Goal: Transaction & Acquisition: Book appointment/travel/reservation

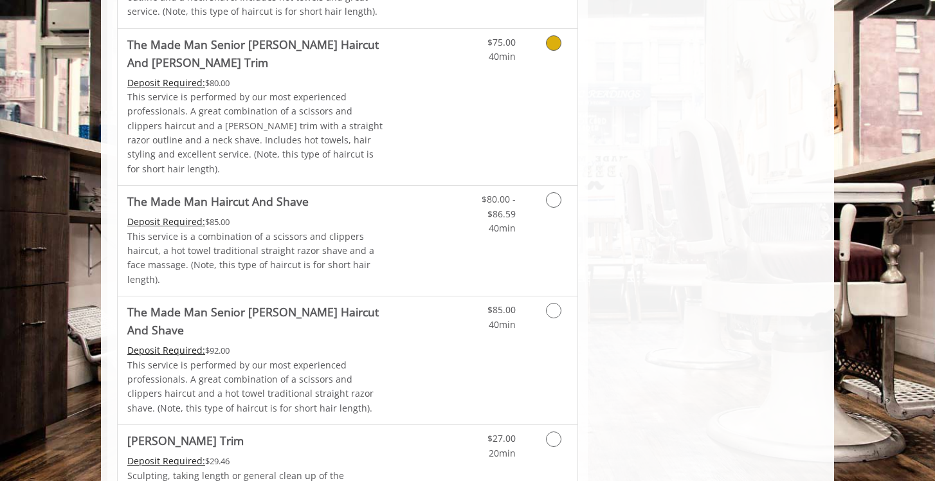
scroll to position [1253, 0]
click at [558, 192] on icon "Grooming services" at bounding box center [553, 199] width 15 height 15
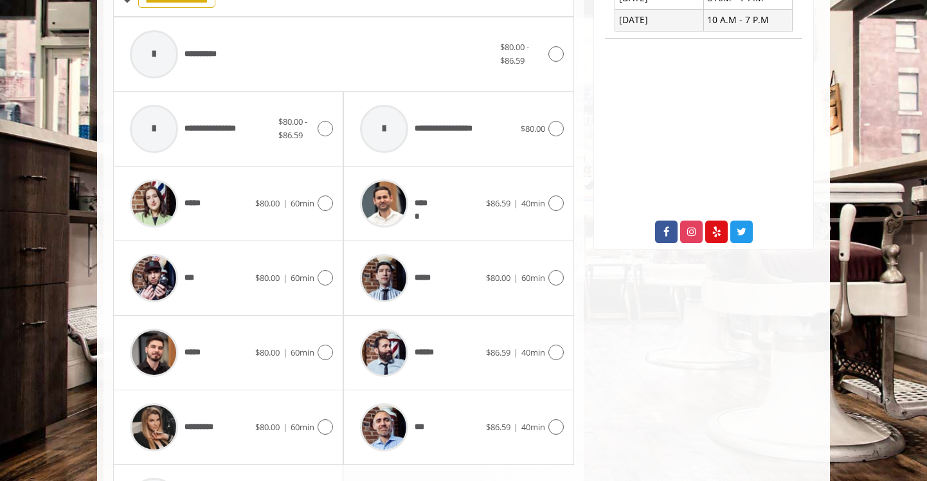
scroll to position [554, 0]
click at [553, 46] on icon at bounding box center [556, 53] width 15 height 15
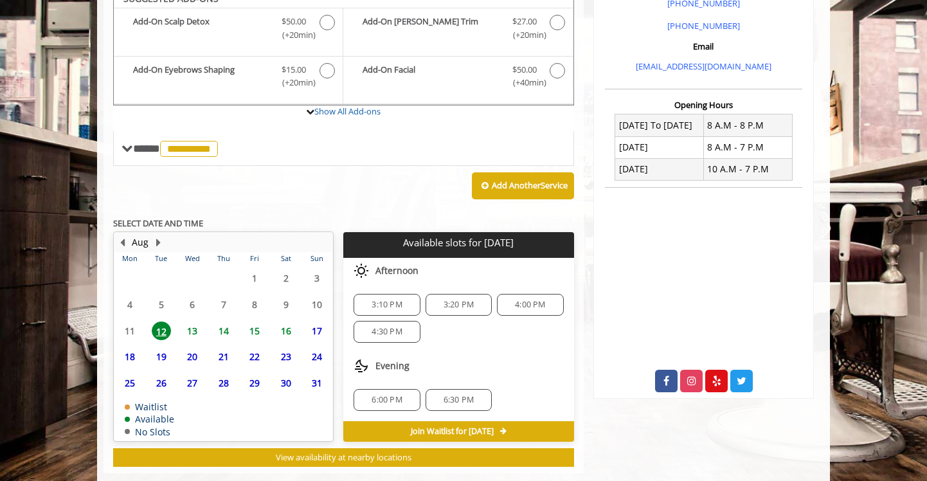
scroll to position [413, 0]
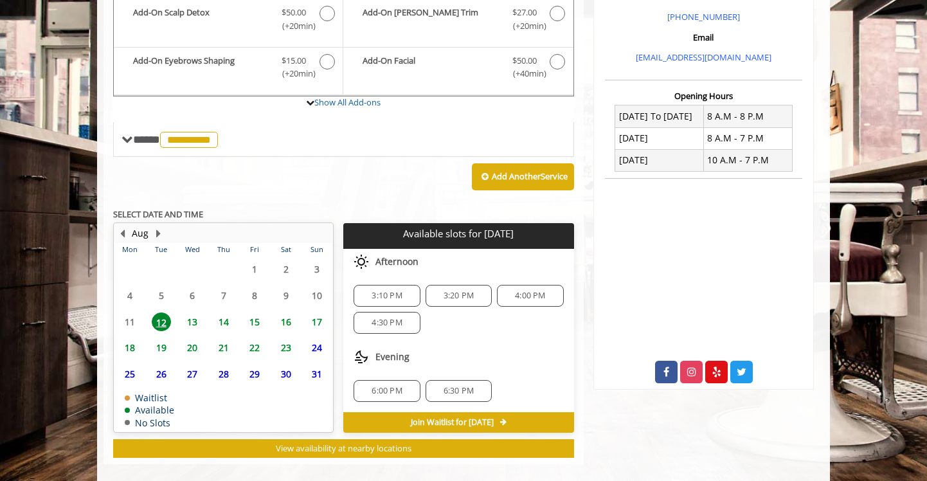
click at [194, 313] on span "13" at bounding box center [192, 322] width 19 height 19
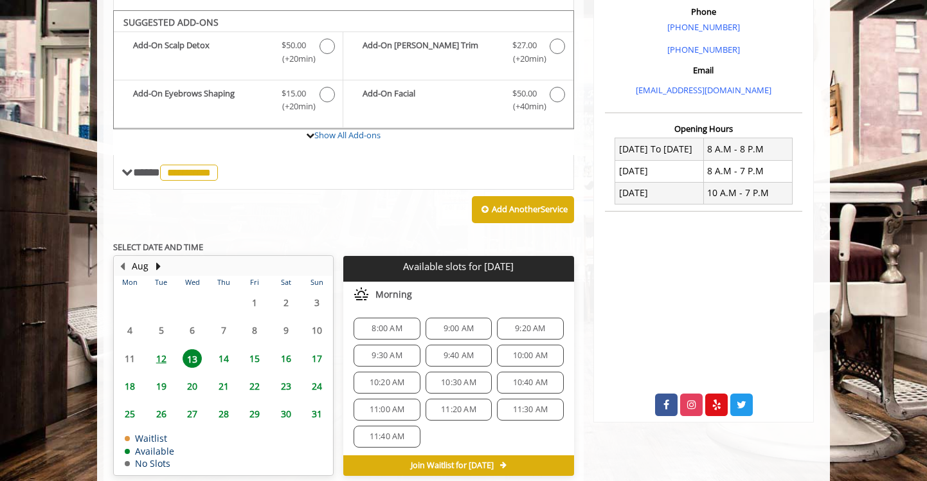
scroll to position [377, 0]
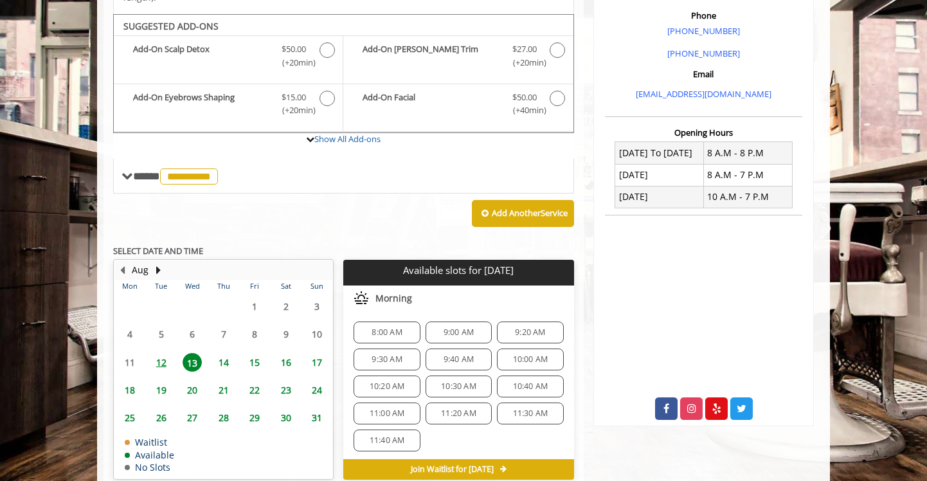
click at [520, 354] on span "10:00 AM" at bounding box center [530, 359] width 35 height 10
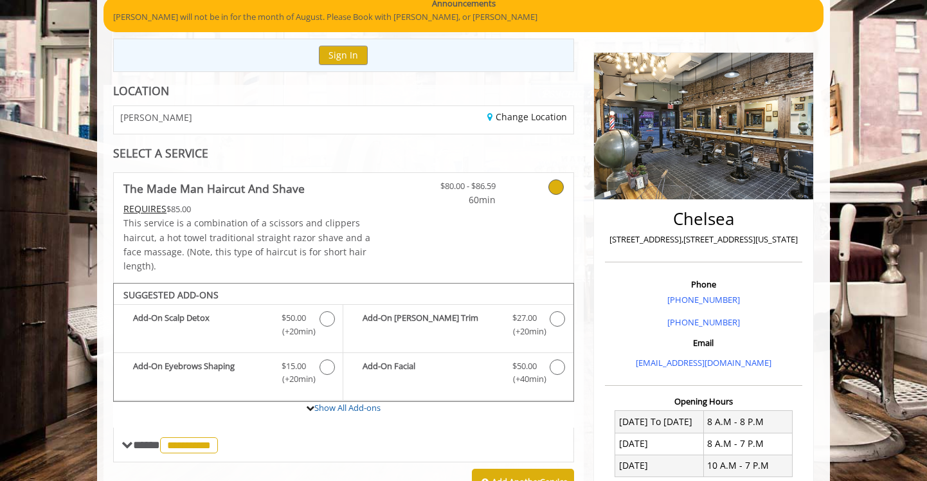
scroll to position [101, 0]
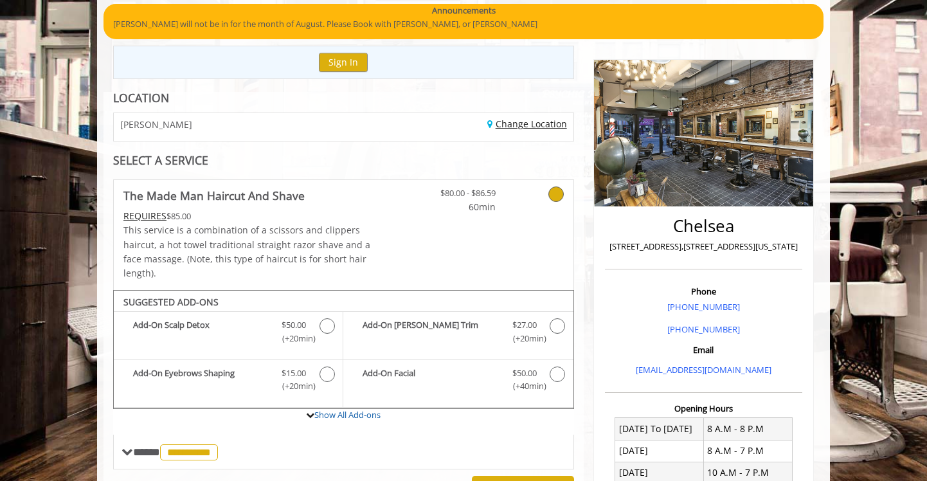
click at [509, 122] on link "Change Location" at bounding box center [527, 124] width 80 height 12
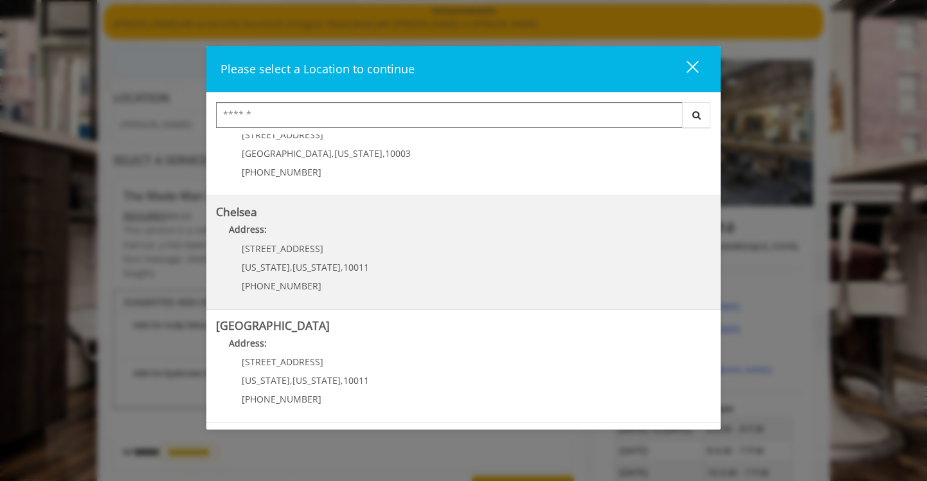
scroll to position [59, 0]
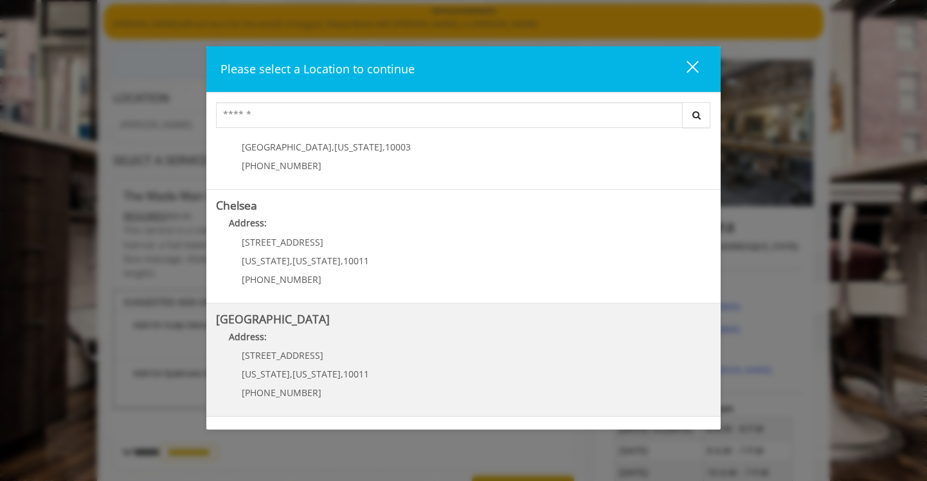
click at [304, 345] on Street "Address:" at bounding box center [463, 340] width 495 height 21
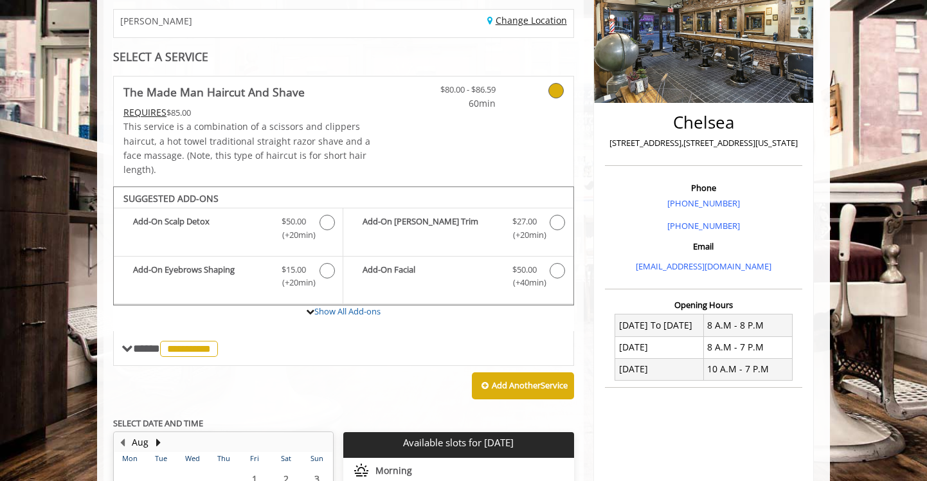
scroll to position [207, 0]
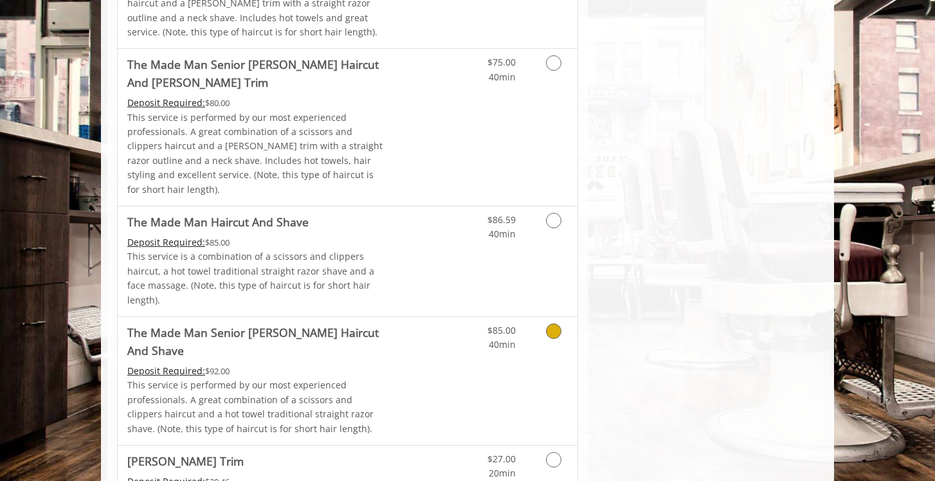
scroll to position [1073, 0]
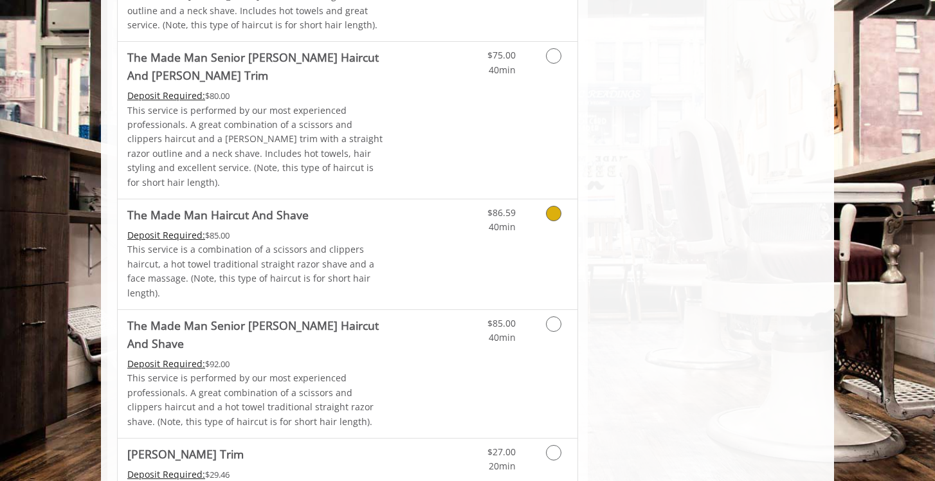
click at [552, 206] on icon "Grooming services" at bounding box center [553, 213] width 15 height 15
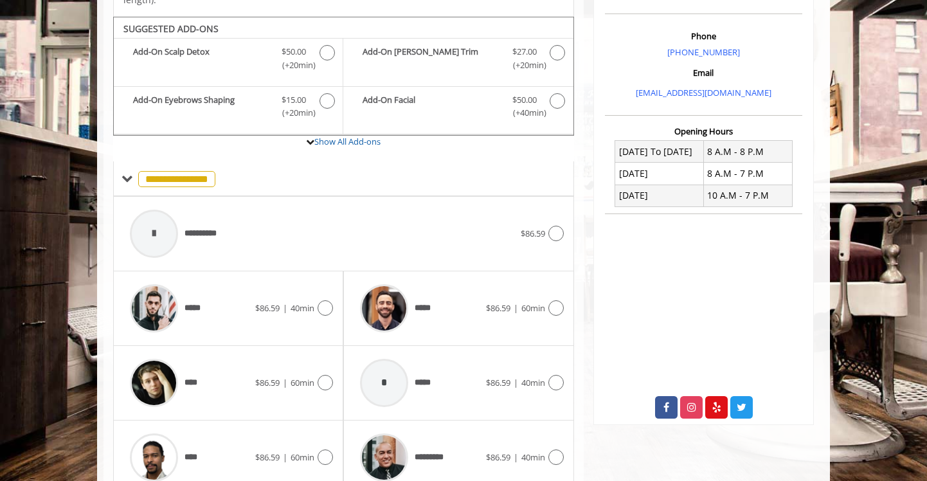
scroll to position [376, 0]
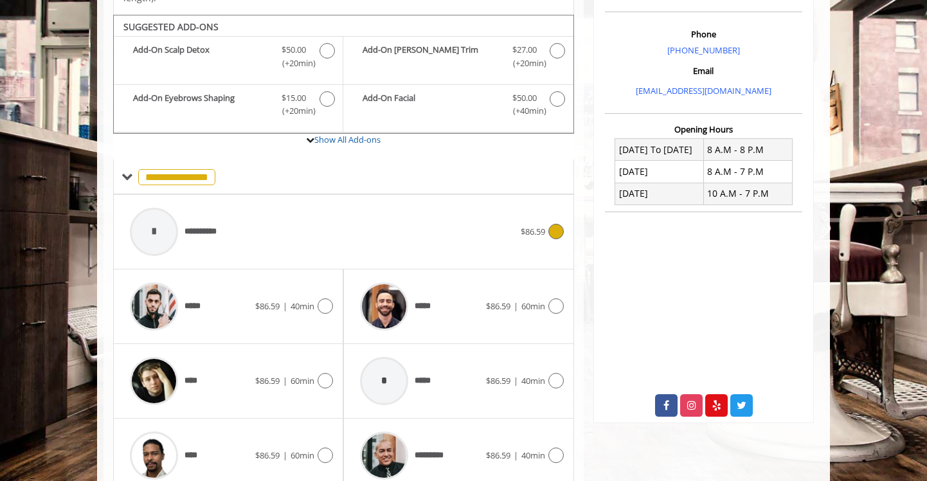
click at [554, 224] on icon at bounding box center [556, 231] width 15 height 15
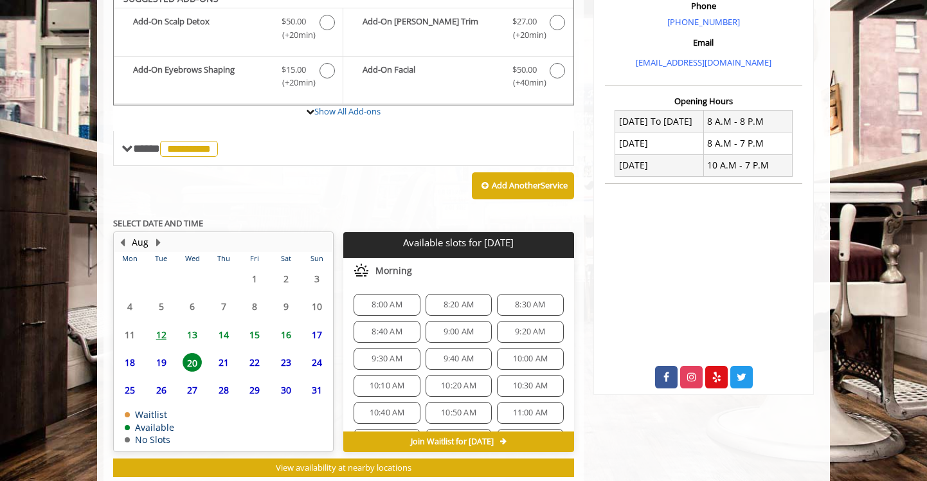
scroll to position [424, 0]
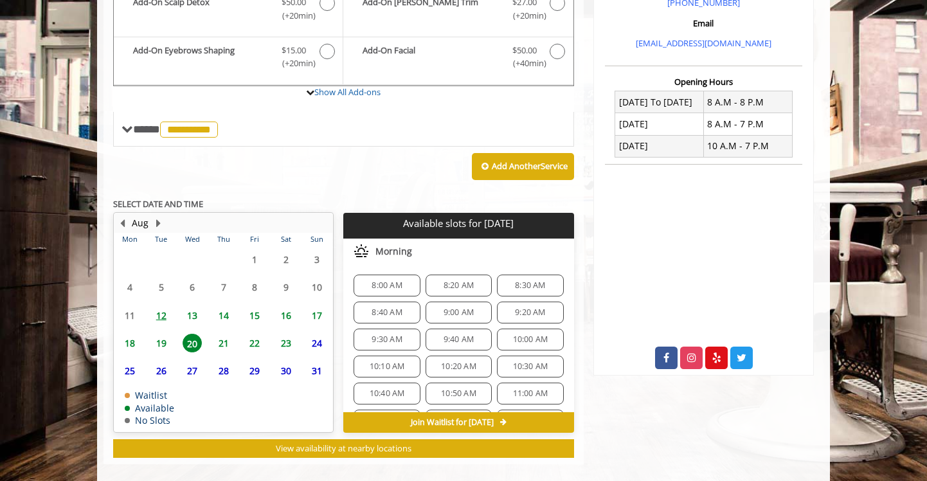
click at [525, 334] on span "10:00 AM" at bounding box center [530, 339] width 35 height 10
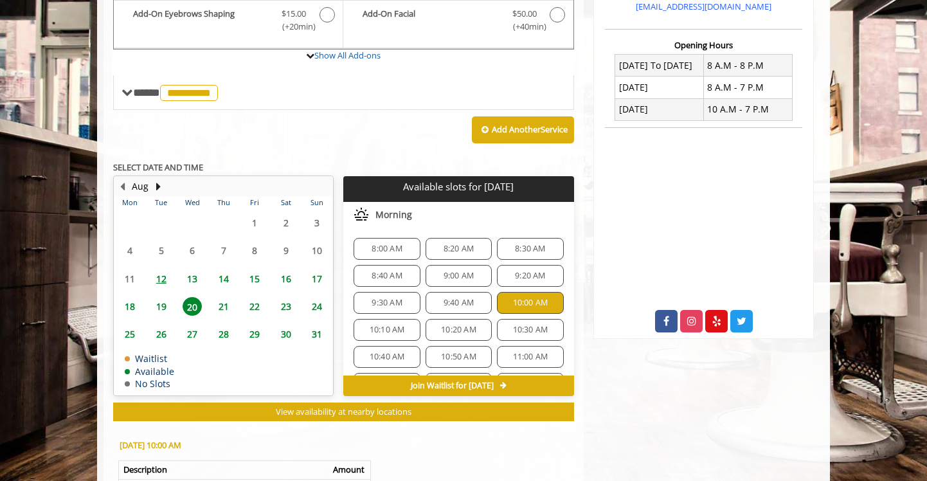
scroll to position [377, 0]
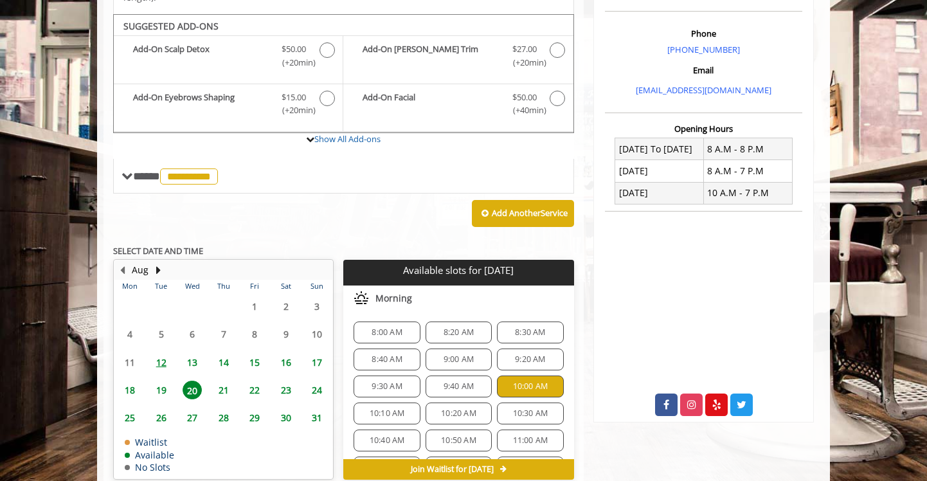
click at [529, 408] on span "10:30 AM" at bounding box center [530, 413] width 35 height 10
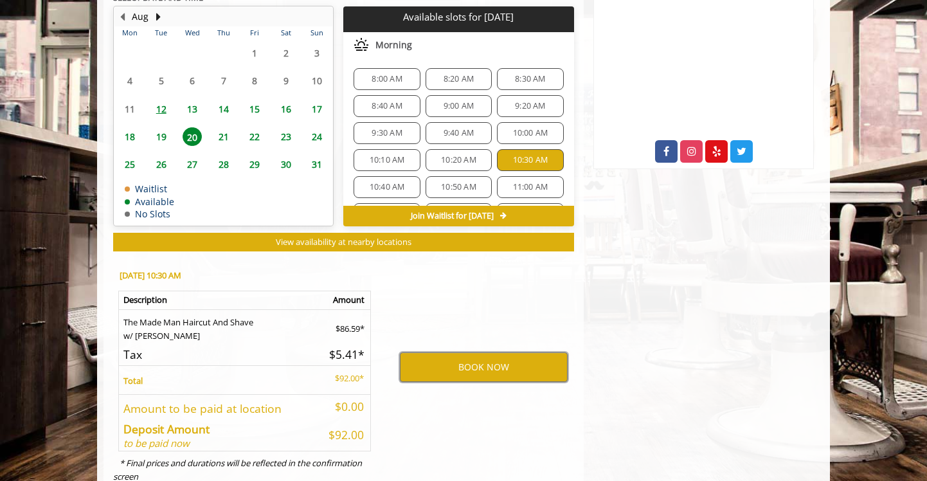
scroll to position [641, 0]
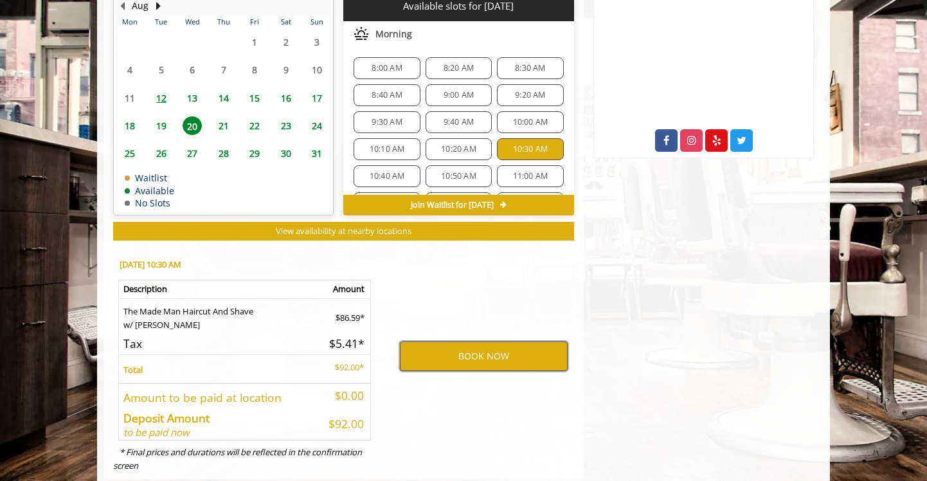
click at [439, 343] on button "BOOK NOW" at bounding box center [484, 356] width 168 height 30
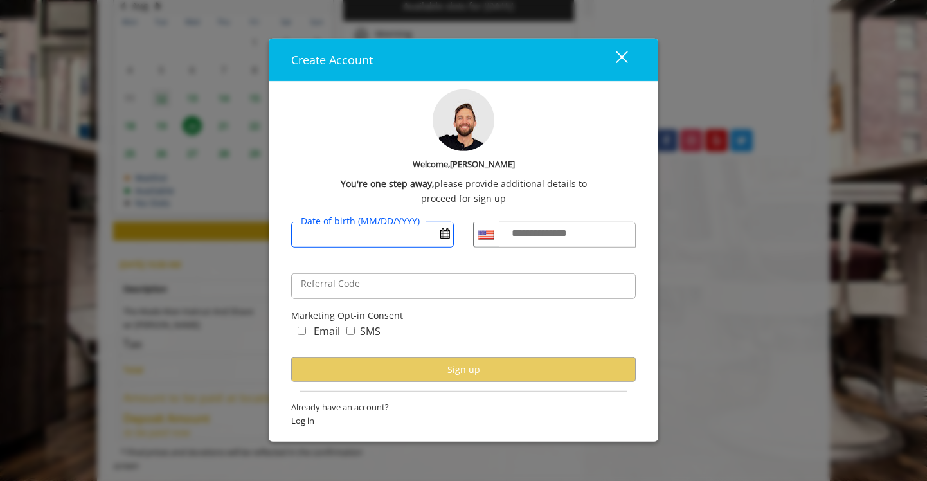
scroll to position [656, 0]
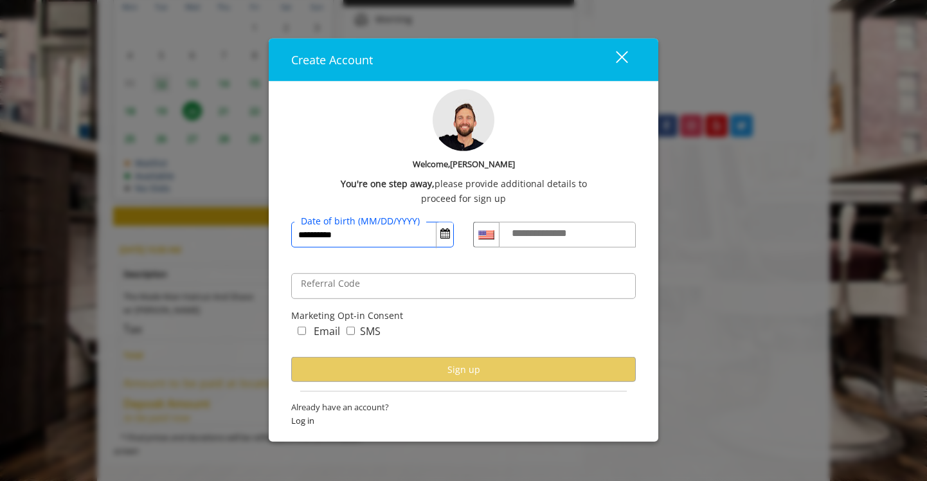
type input "**********"
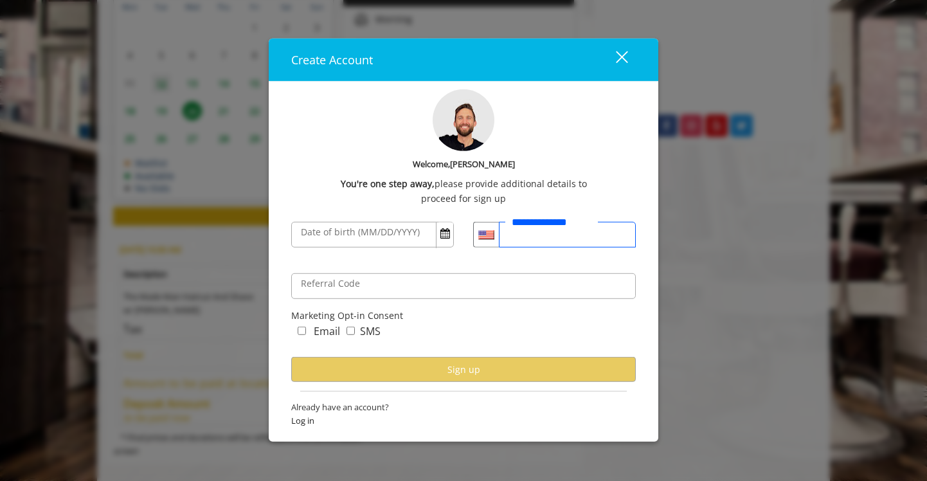
click at [529, 241] on input "**********" at bounding box center [567, 235] width 137 height 26
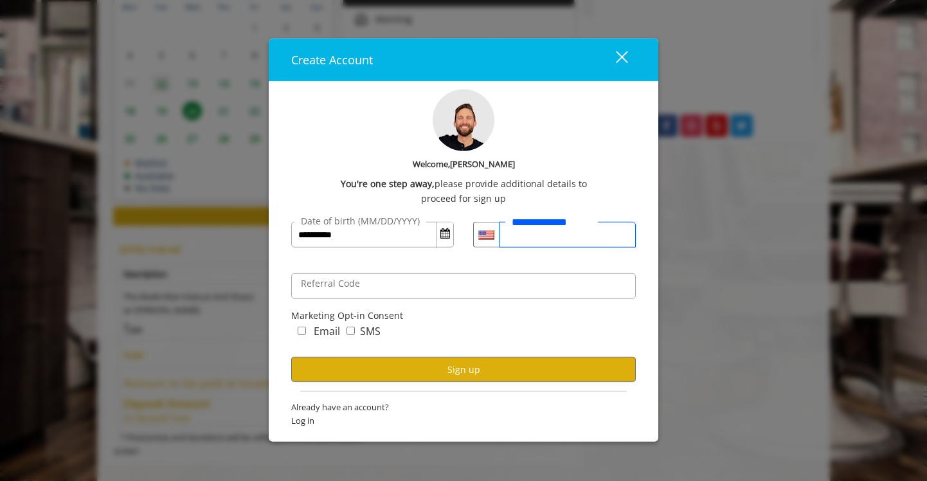
type input "**********"
click at [427, 365] on button "Sign up" at bounding box center [463, 369] width 345 height 25
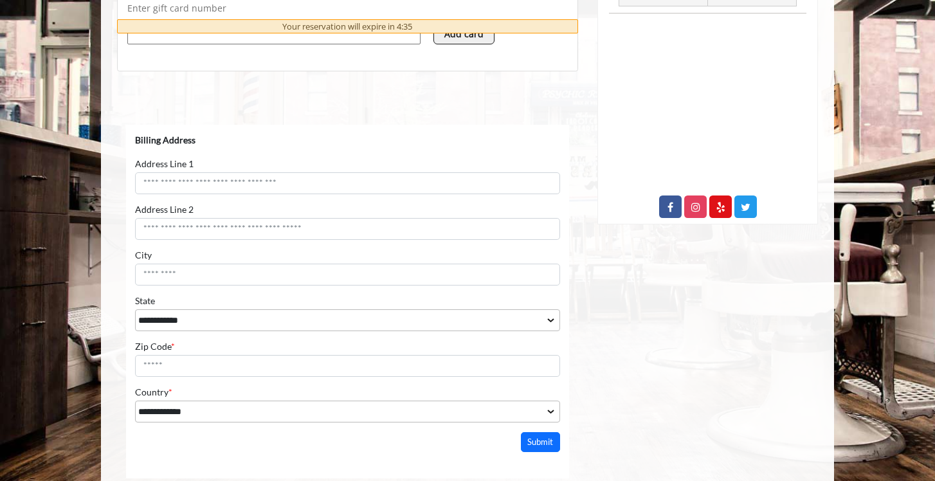
scroll to position [574, 0]
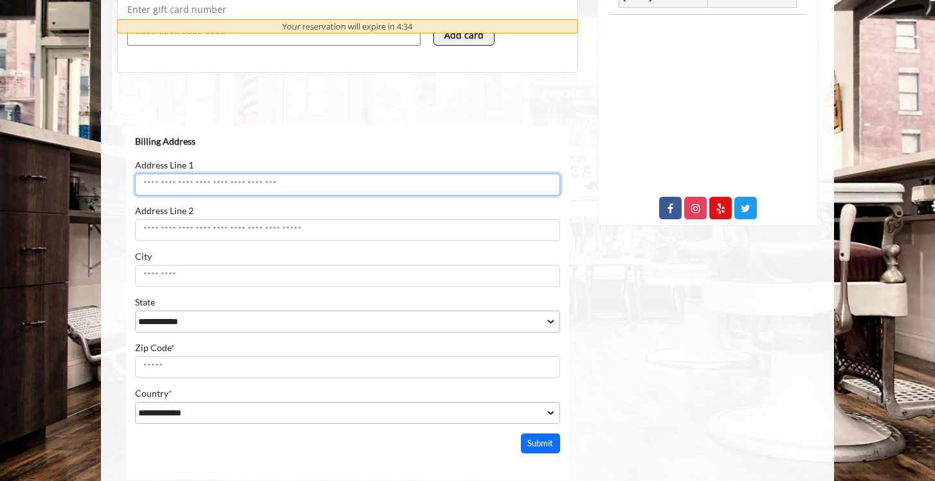
click at [231, 188] on input "Address Line 1" at bounding box center [347, 184] width 425 height 22
type input "**********"
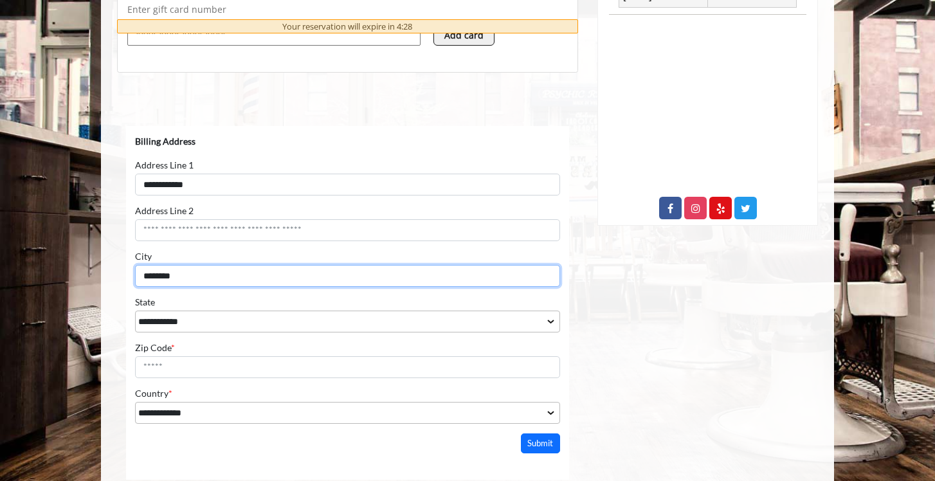
type input "********"
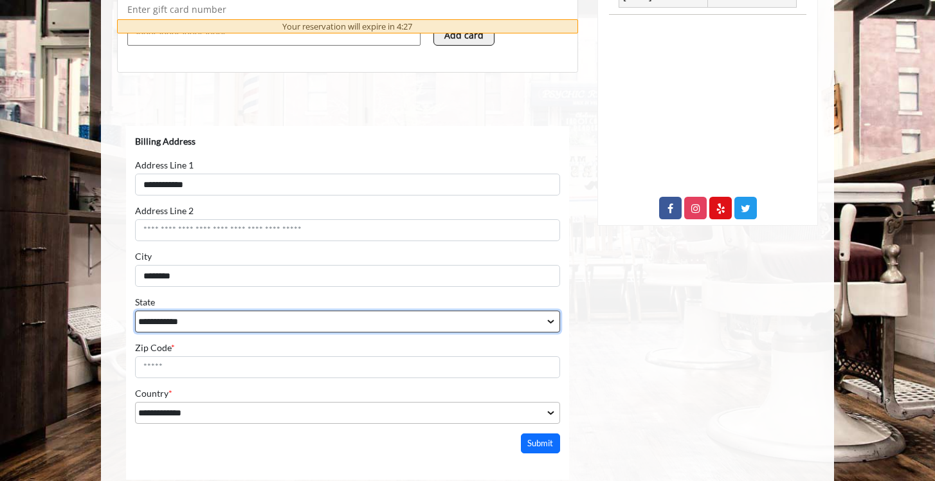
select select "**"
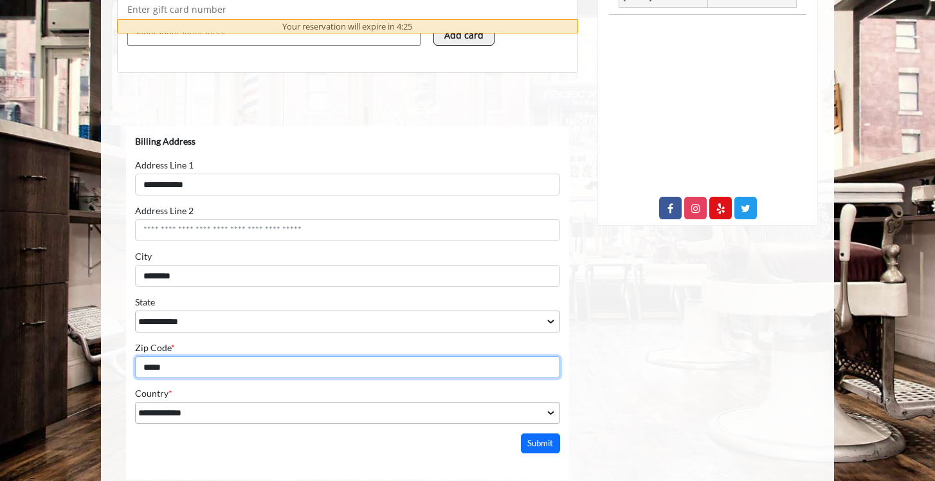
type input "*****"
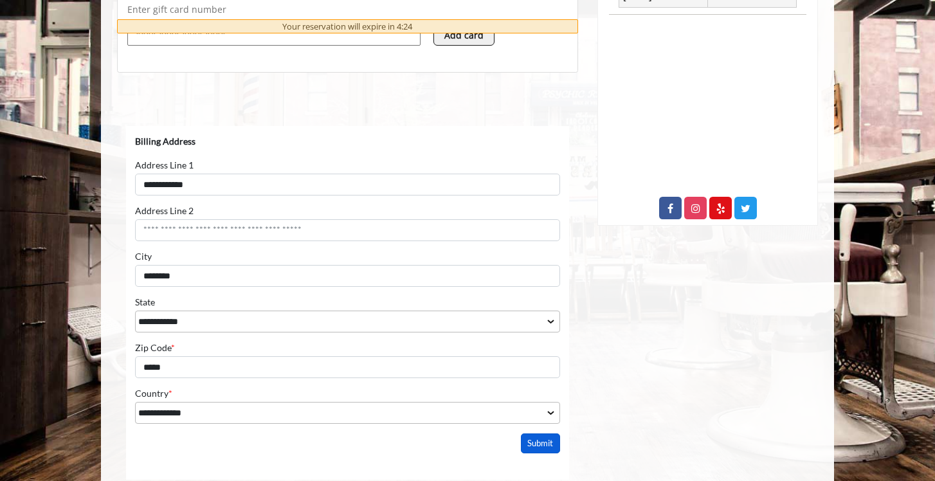
click at [539, 446] on button "Submit" at bounding box center [541, 443] width 40 height 20
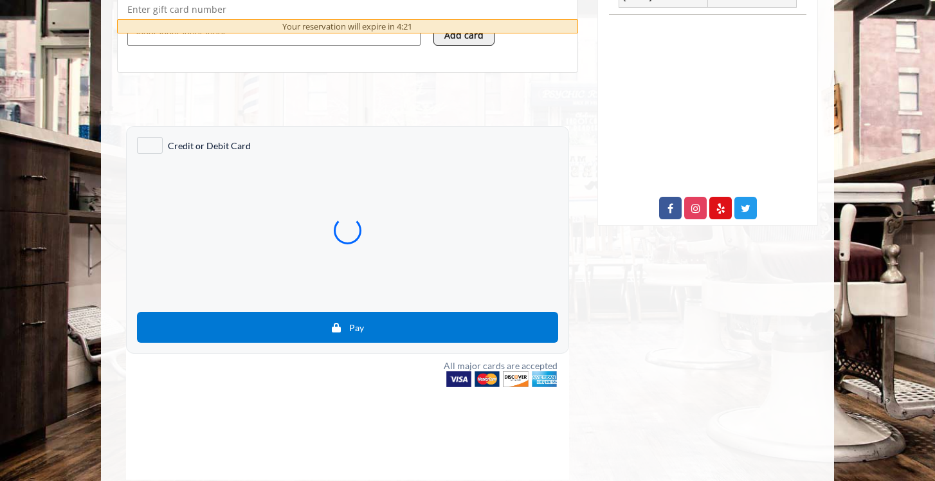
scroll to position [500, 0]
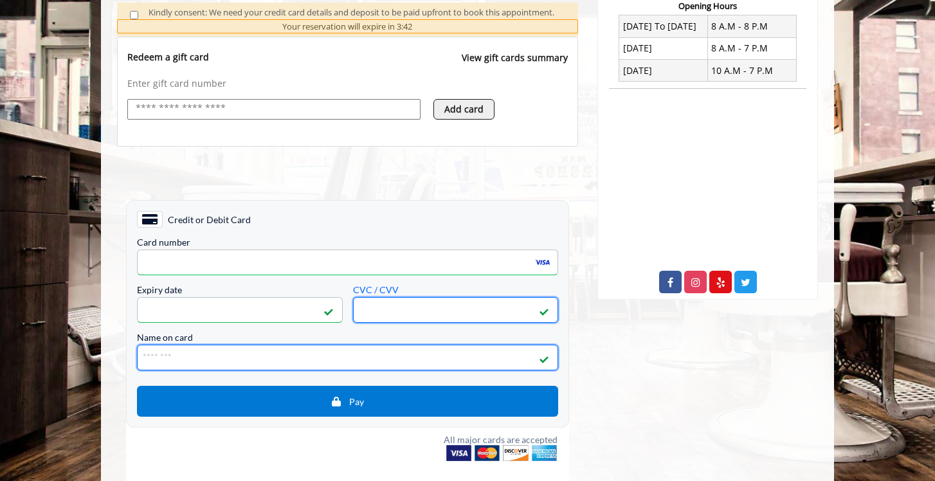
click at [153, 358] on input "Name on card" at bounding box center [347, 357] width 421 height 26
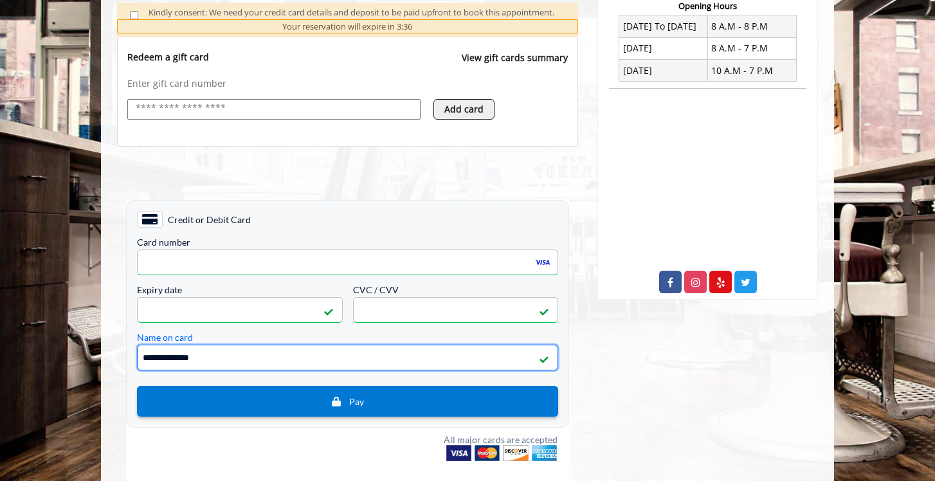
type input "**********"
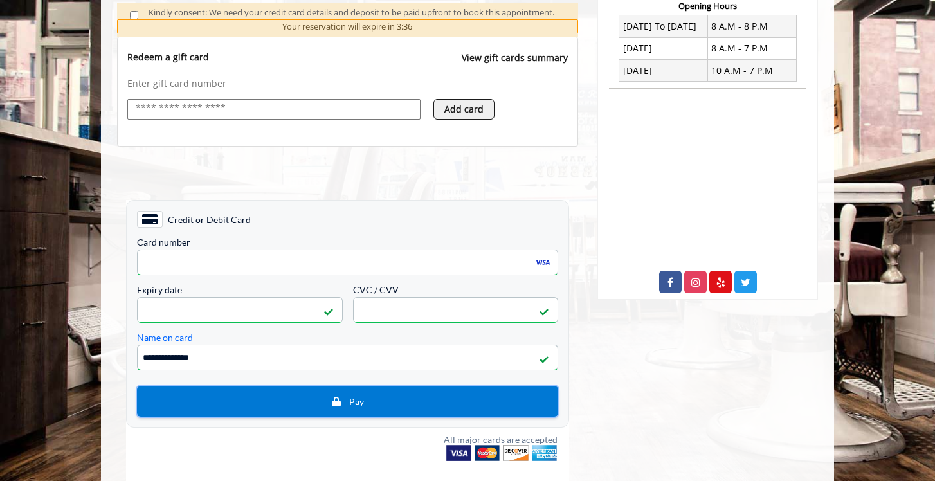
click at [318, 396] on span "Pay" at bounding box center [348, 401] width 402 height 12
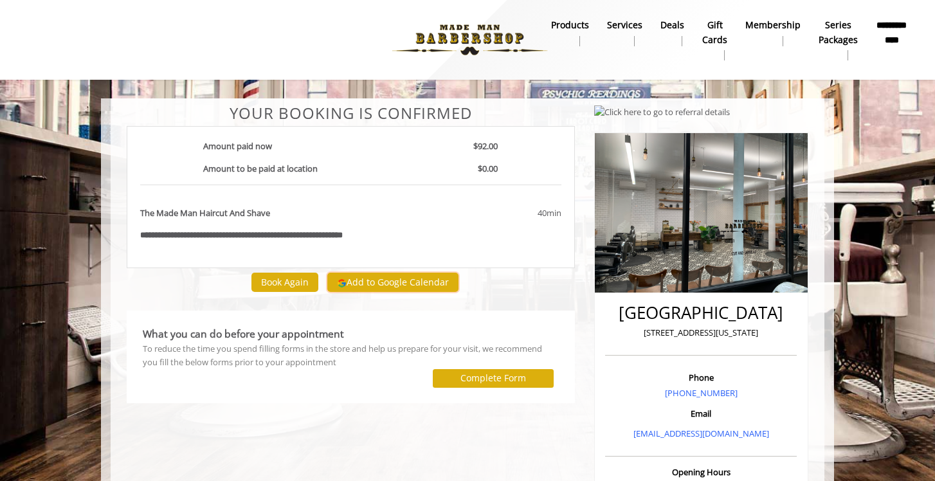
click at [367, 289] on button "Add to Google Calendar" at bounding box center [392, 282] width 131 height 19
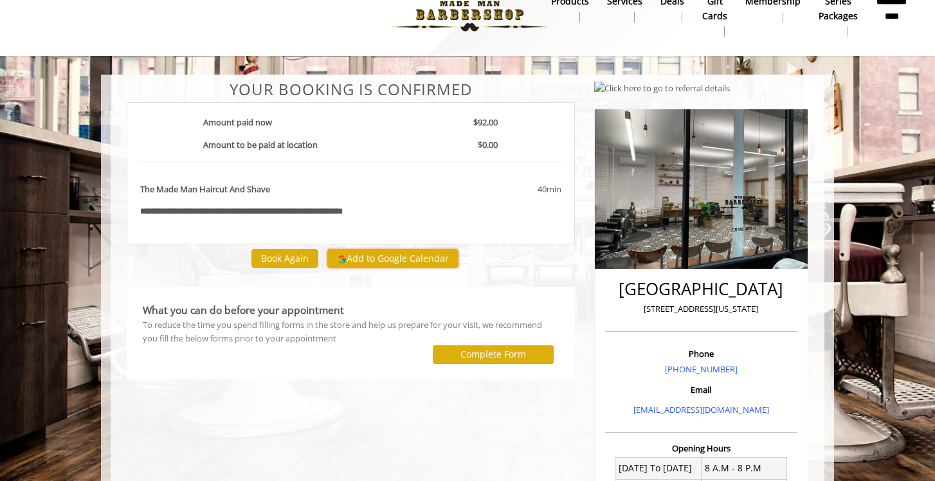
scroll to position [28, 0]
